Goal: Task Accomplishment & Management: Complete application form

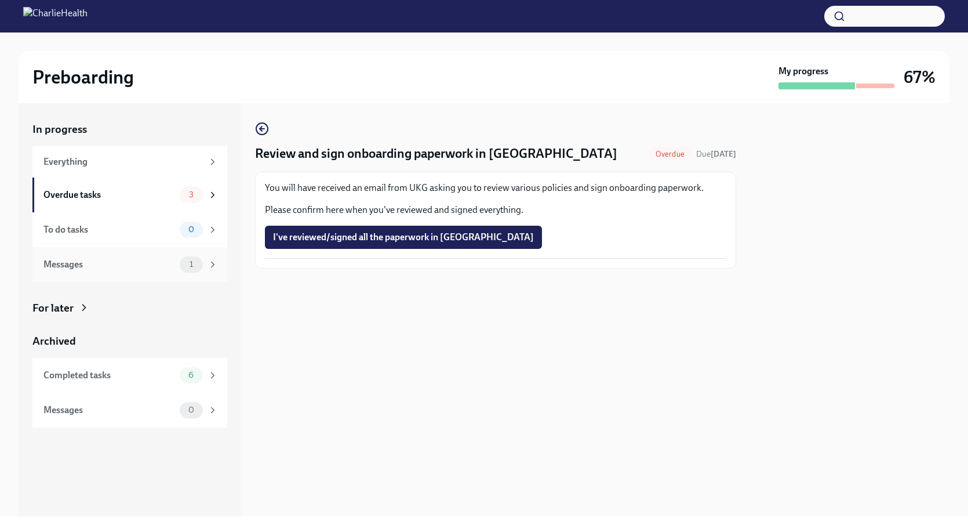
click at [195, 268] on span "1" at bounding box center [191, 264] width 17 height 9
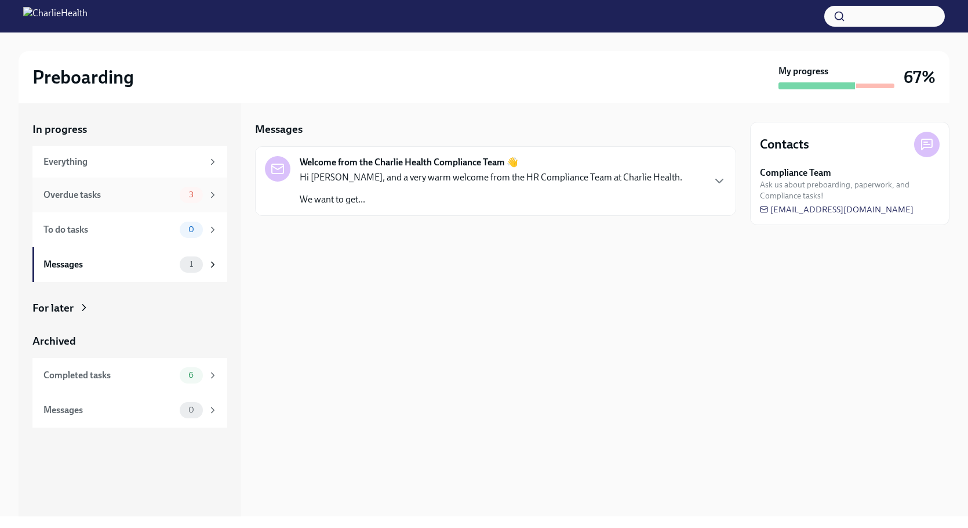
click at [168, 194] on div "Overdue tasks" at bounding box center [109, 194] width 132 height 13
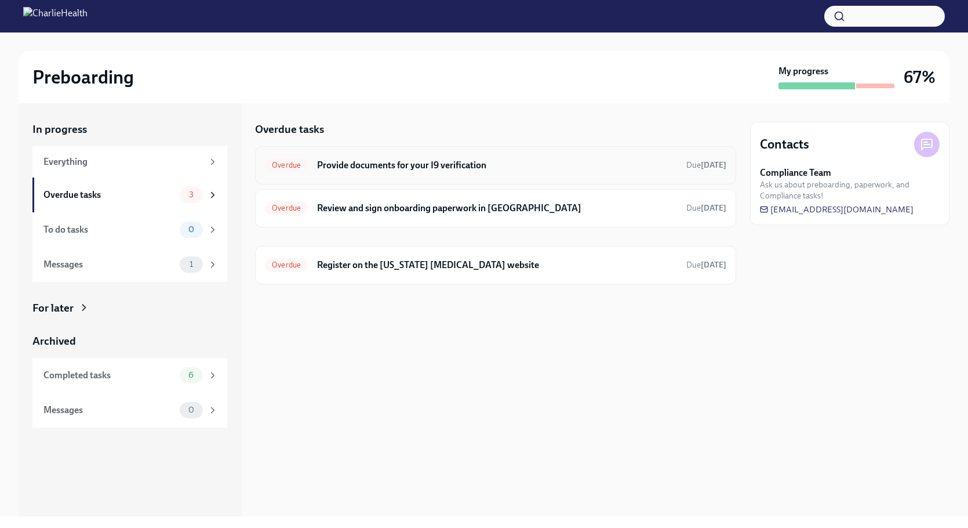
click at [408, 165] on h6 "Provide documents for your I9 verification" at bounding box center [497, 165] width 360 height 13
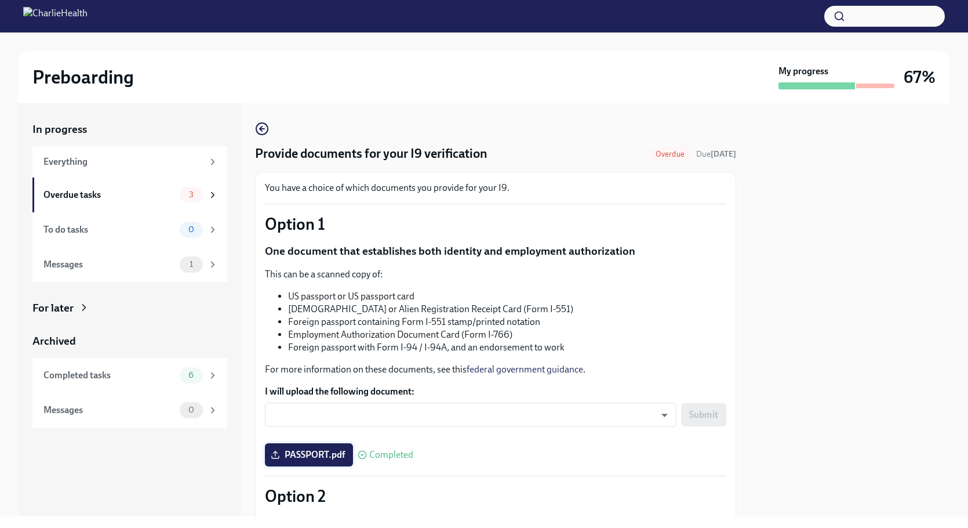
click at [326, 452] on span "PASSPORT.pdf" at bounding box center [309, 455] width 72 height 12
click at [0, 0] on input "PASSPORT.pdf" at bounding box center [0, 0] width 0 height 0
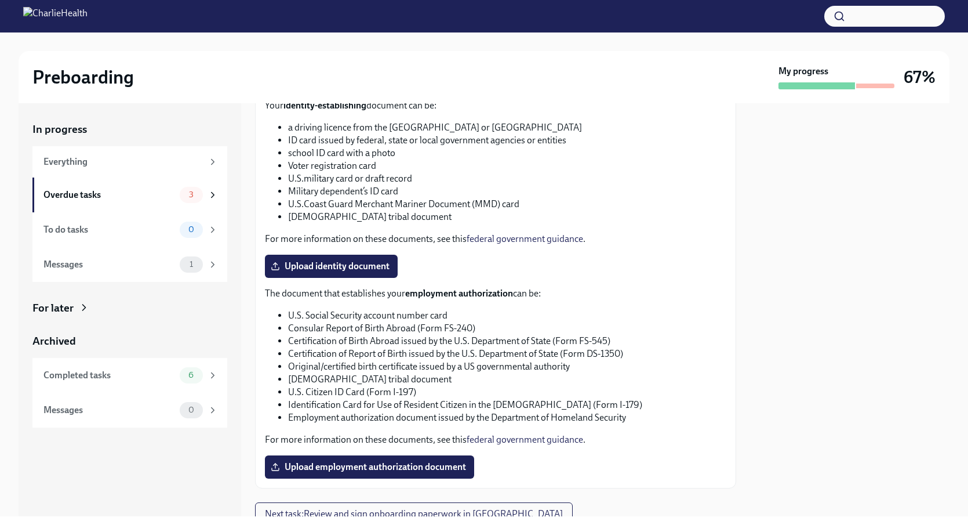
scroll to position [491, 0]
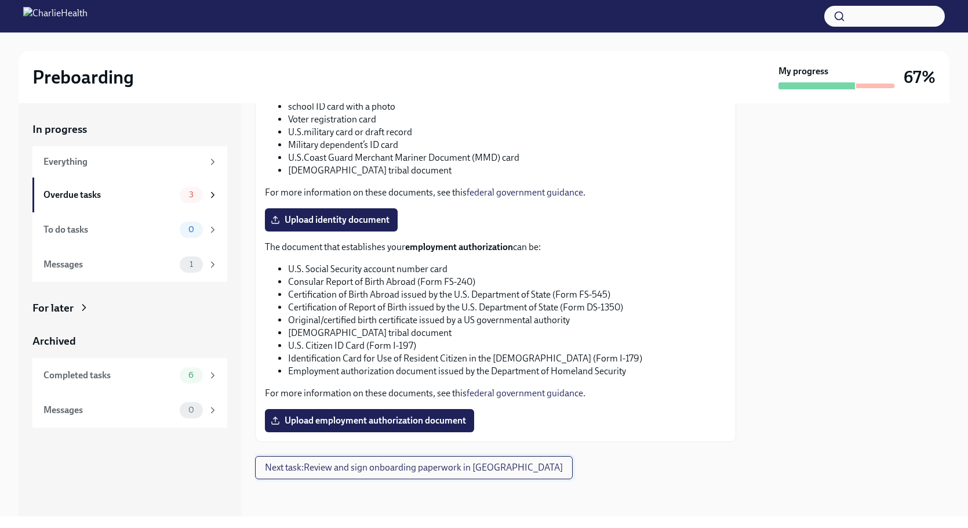
click at [359, 466] on span "Next task : Review and sign onboarding paperwork in UKG" at bounding box center [414, 468] width 298 height 12
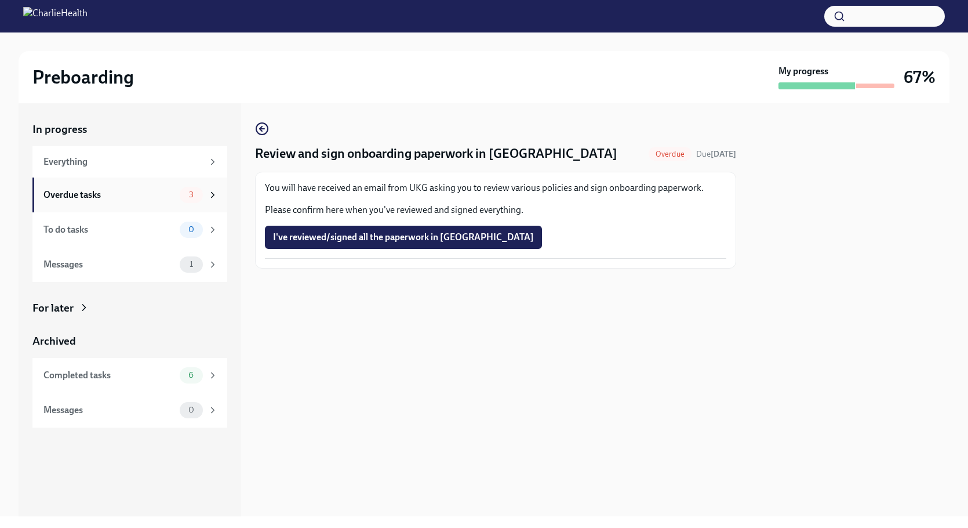
click at [188, 195] on span "3" at bounding box center [191, 194] width 19 height 9
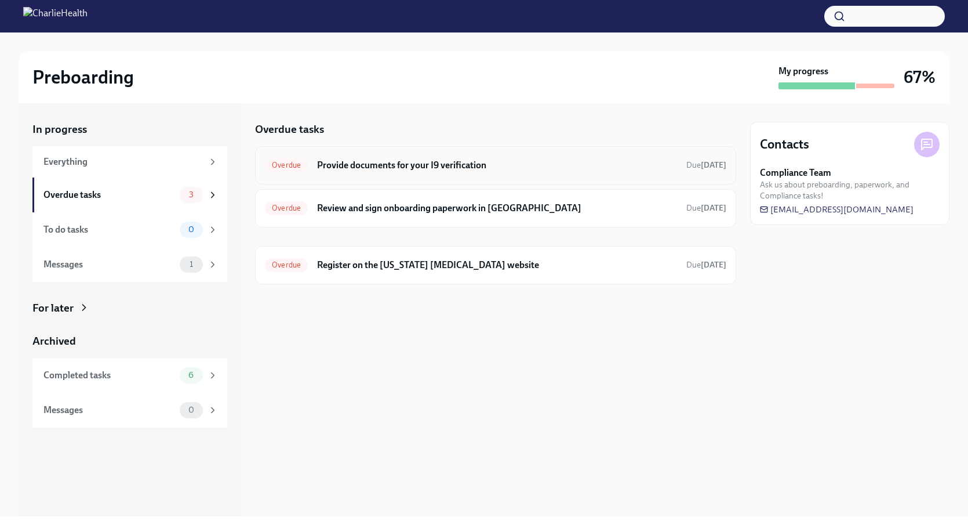
click at [412, 166] on h6 "Provide documents for your I9 verification" at bounding box center [497, 165] width 360 height 13
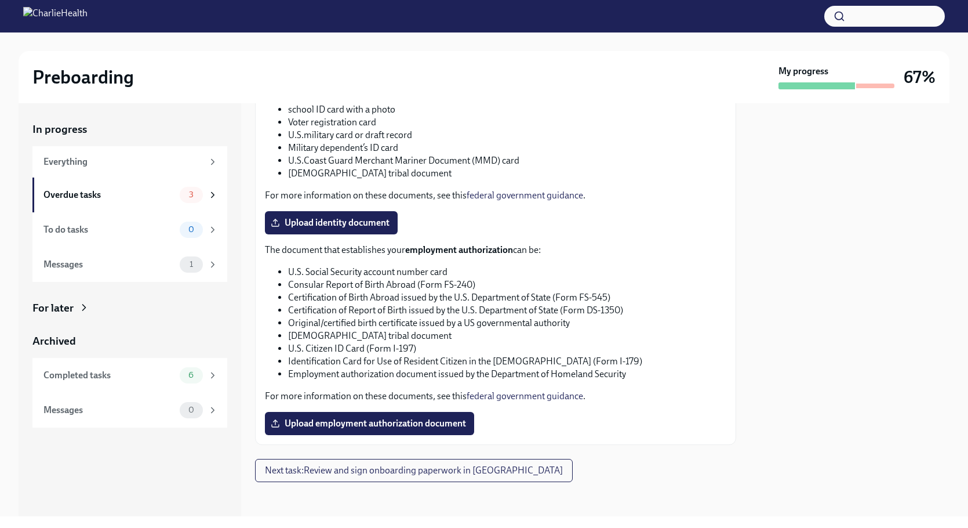
scroll to position [502, 0]
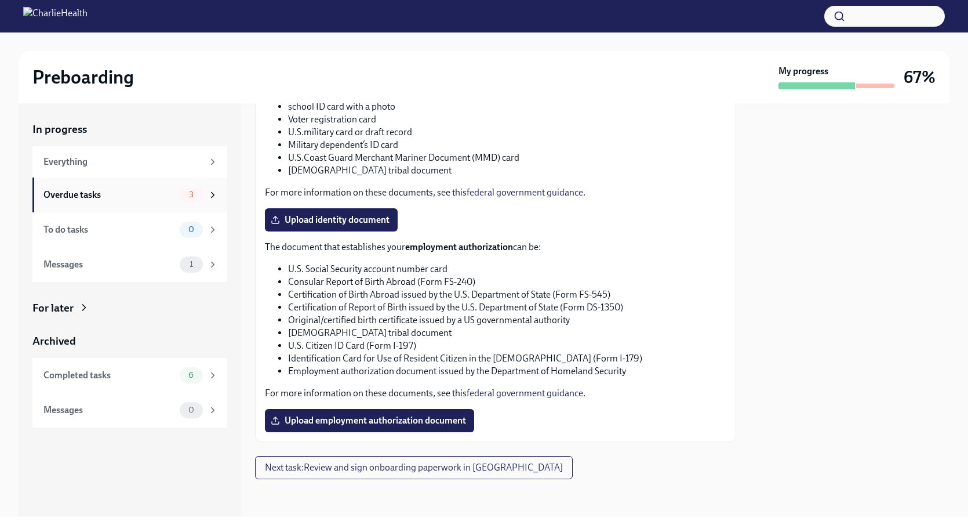
click at [126, 200] on div "Overdue tasks" at bounding box center [109, 194] width 132 height 13
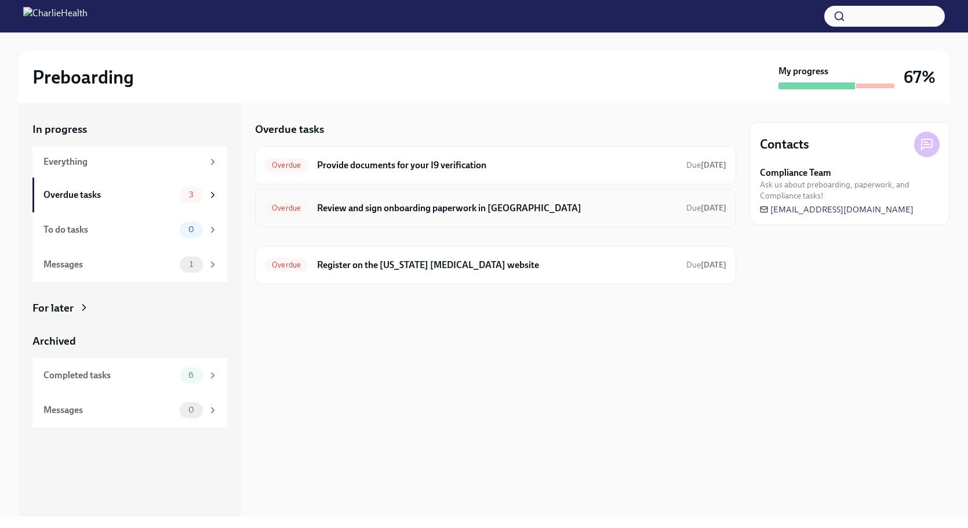
click at [422, 212] on h6 "Review and sign onboarding paperwork in [GEOGRAPHIC_DATA]" at bounding box center [497, 208] width 360 height 13
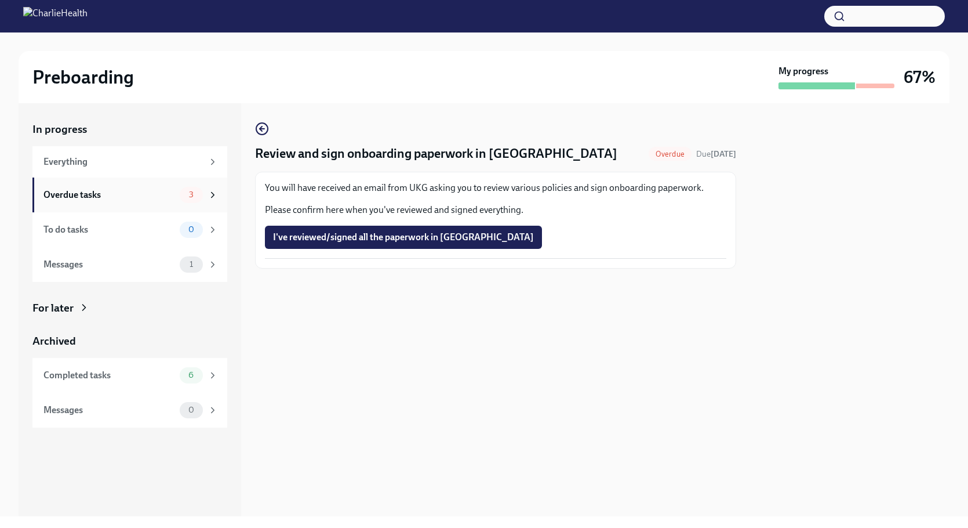
click at [113, 194] on div "Overdue tasks" at bounding box center [109, 194] width 132 height 13
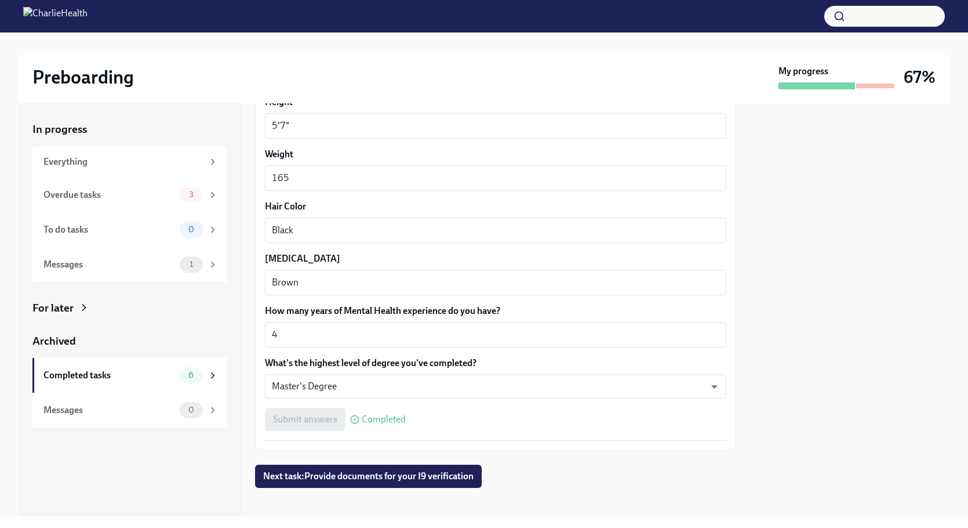
scroll to position [984, 0]
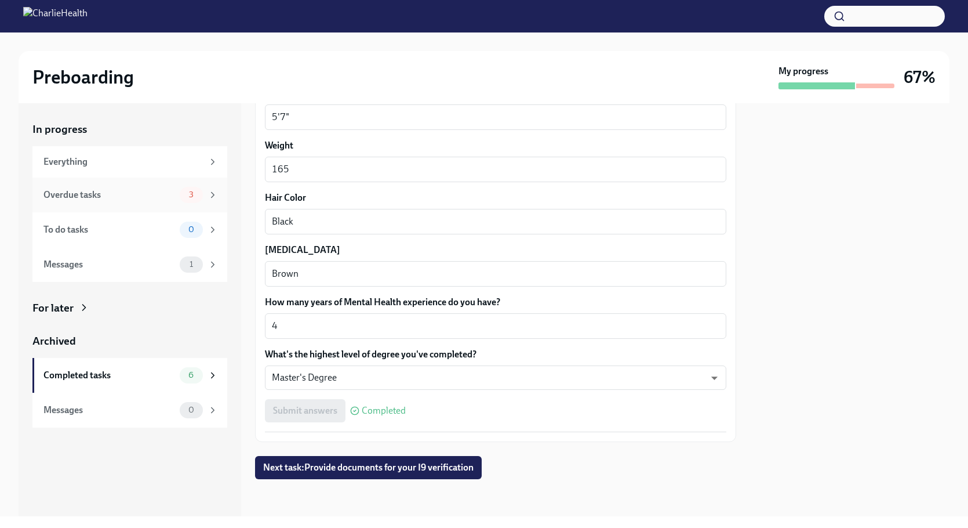
click at [107, 195] on div "Overdue tasks" at bounding box center [109, 194] width 132 height 13
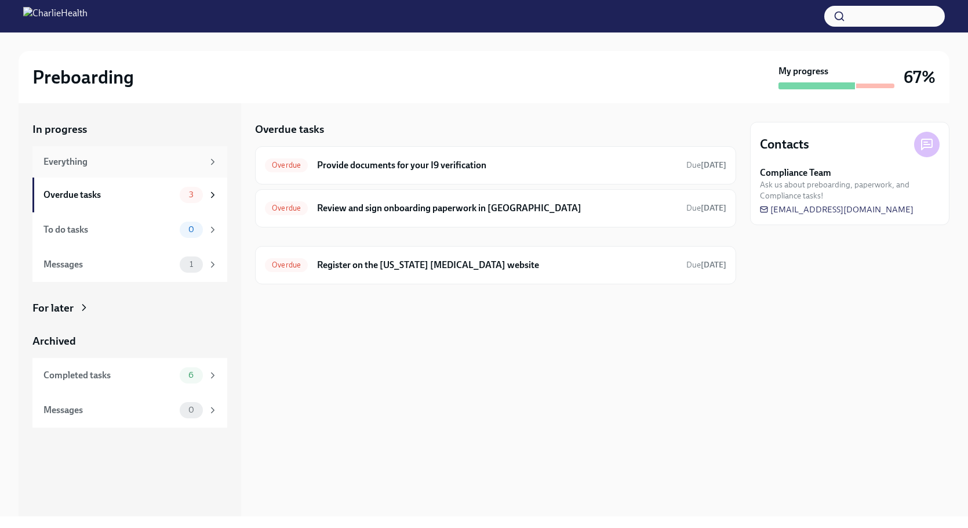
click at [209, 162] on icon at bounding box center [213, 162] width 10 height 10
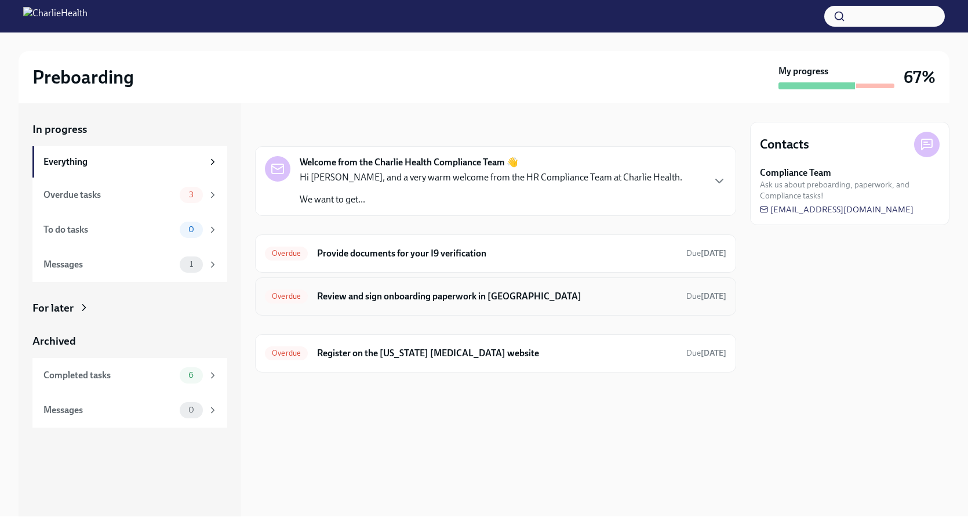
click at [441, 297] on h6 "Review and sign onboarding paperwork in [GEOGRAPHIC_DATA]" at bounding box center [497, 296] width 360 height 13
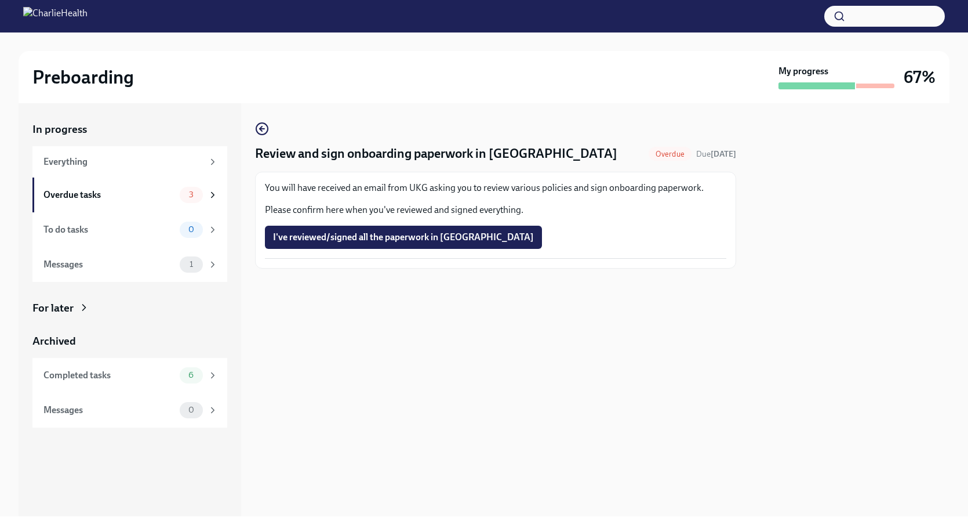
click at [380, 231] on button "I've reviewed/signed all the paperwork in [GEOGRAPHIC_DATA]" at bounding box center [403, 237] width 277 height 23
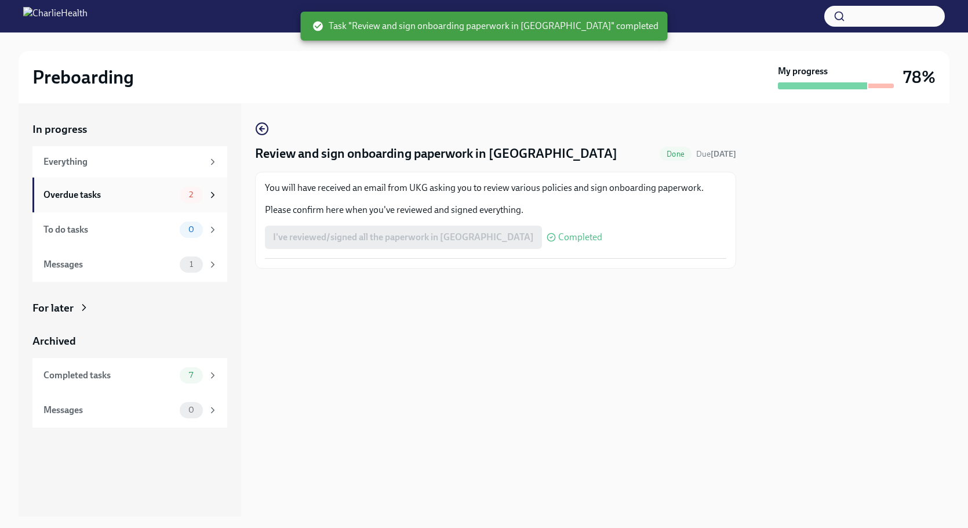
click at [148, 197] on div "Overdue tasks" at bounding box center [109, 194] width 132 height 13
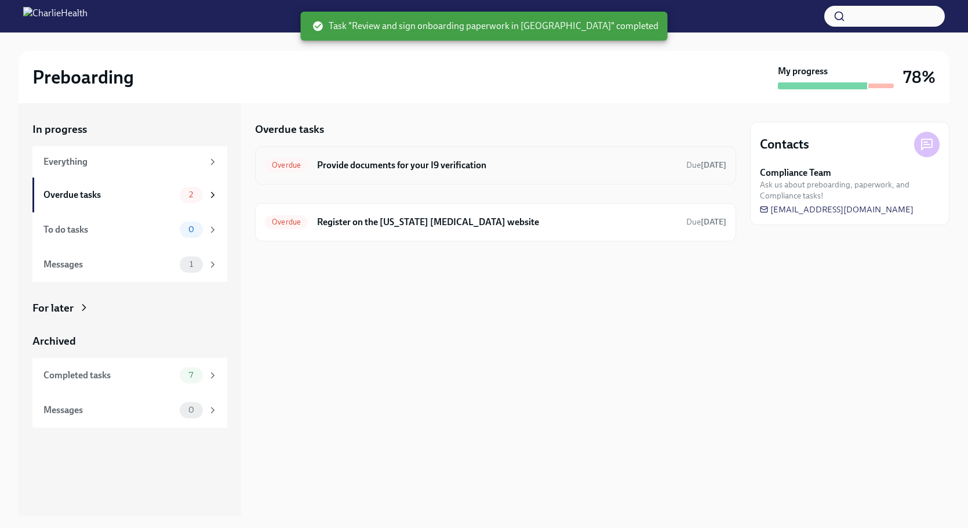
click at [414, 162] on h6 "Provide documents for your I9 verification" at bounding box center [497, 165] width 360 height 13
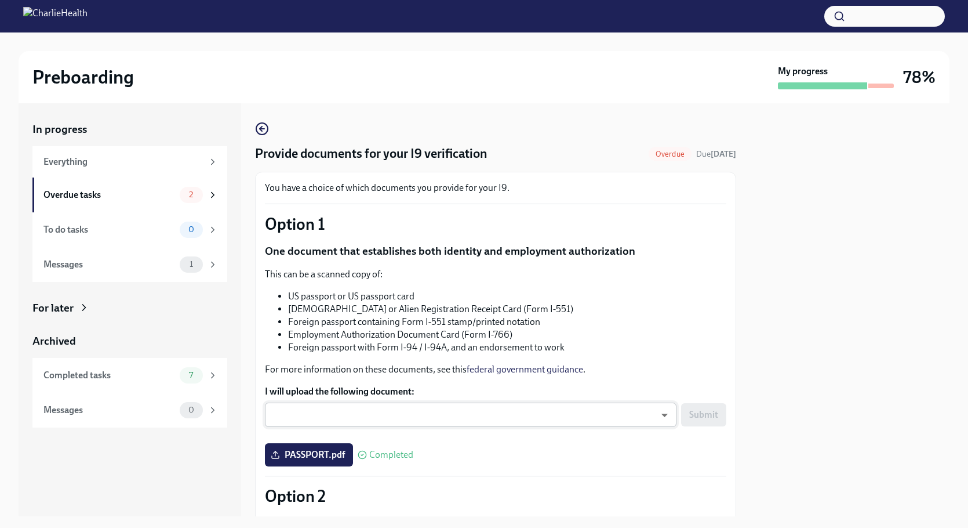
click at [509, 417] on body "Preboarding My progress 78% In progress Everything Overdue tasks 2 To do tasks …" at bounding box center [484, 264] width 968 height 528
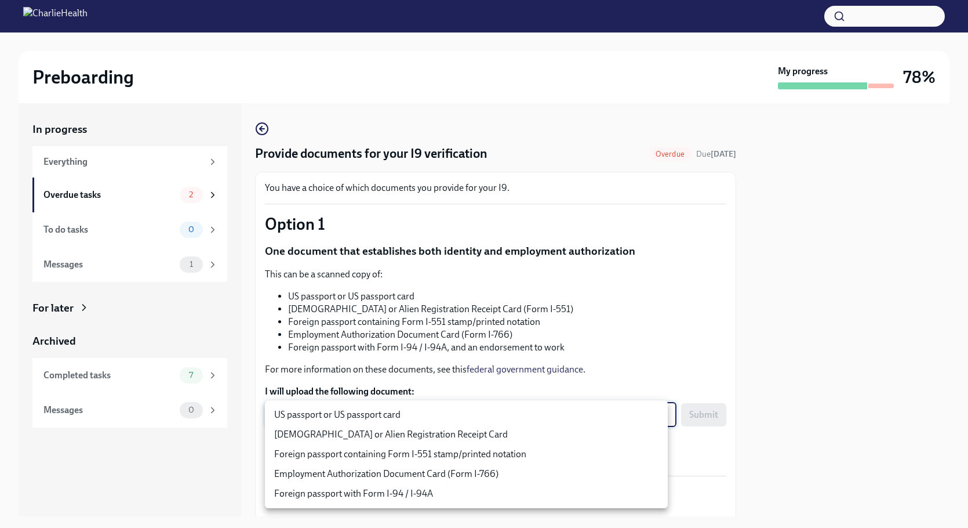
click at [387, 416] on li "US passport or US passport card" at bounding box center [466, 415] width 403 height 20
type input "KnYOjnC8x"
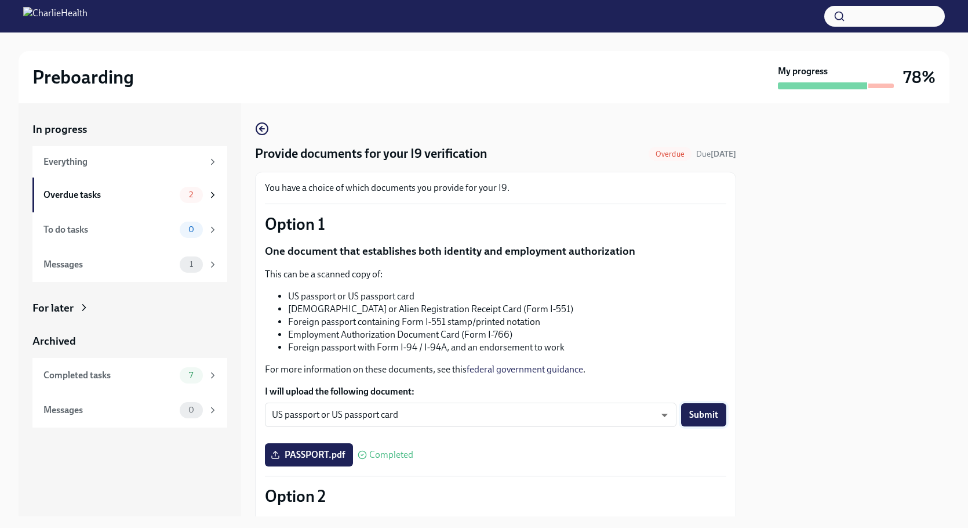
click at [690, 413] on span "Submit" at bounding box center [704, 415] width 29 height 12
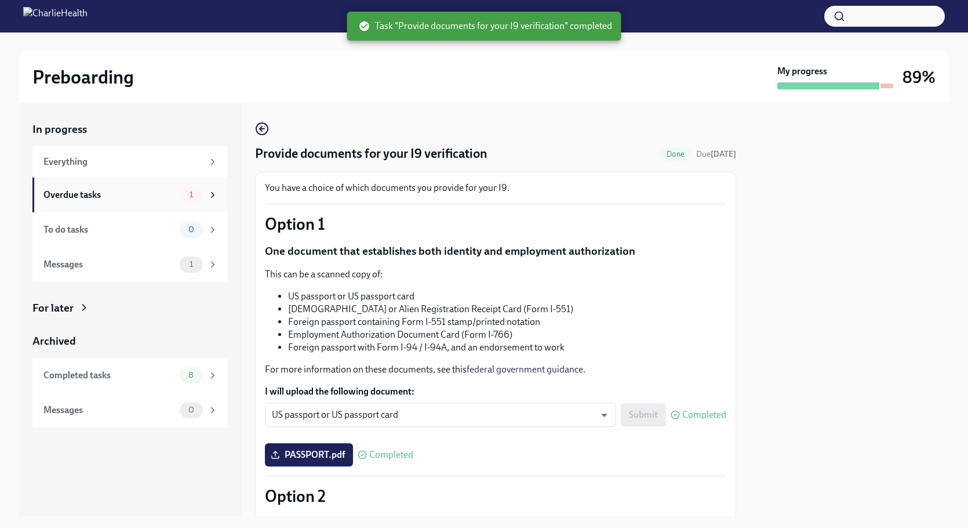
click at [138, 193] on div "Overdue tasks" at bounding box center [109, 194] width 132 height 13
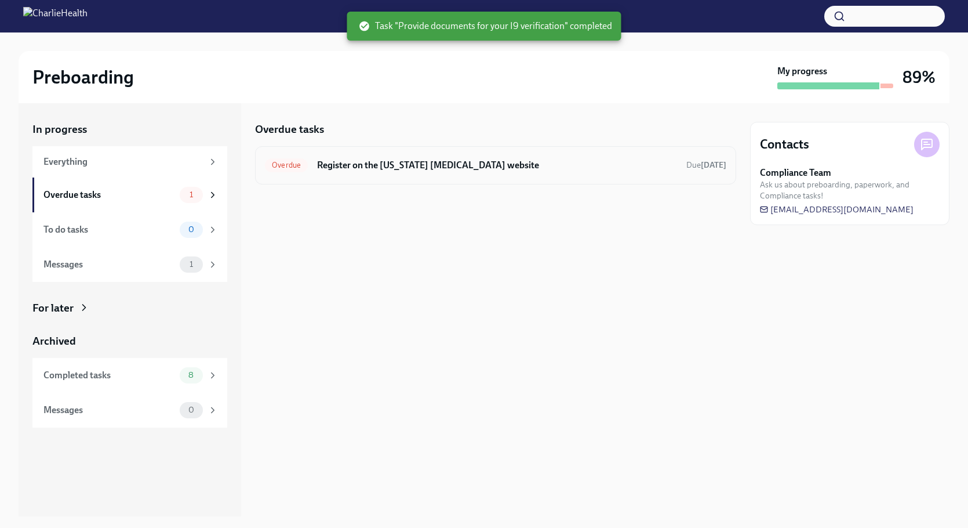
click at [432, 166] on h6 "Register on the [US_STATE] [MEDICAL_DATA] website" at bounding box center [497, 165] width 360 height 13
